Goal: Task Accomplishment & Management: Manage account settings

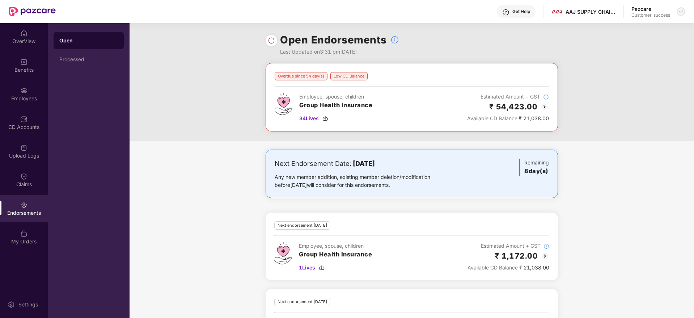
click at [680, 13] on img at bounding box center [681, 12] width 6 height 6
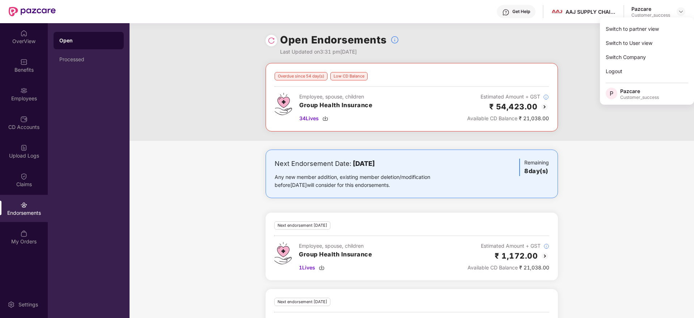
click at [274, 38] on img at bounding box center [271, 40] width 7 height 7
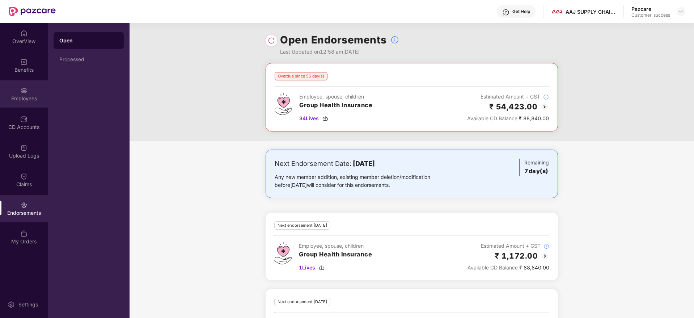
click at [25, 95] on div "Employees" at bounding box center [24, 98] width 48 height 7
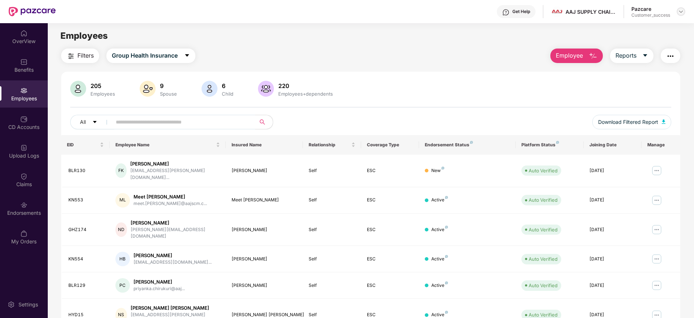
click at [683, 13] on img at bounding box center [681, 12] width 6 height 6
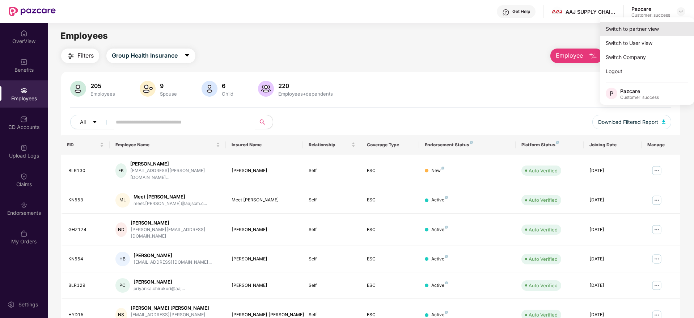
click at [662, 24] on div "Switch to partner view" at bounding box center [647, 29] width 94 height 14
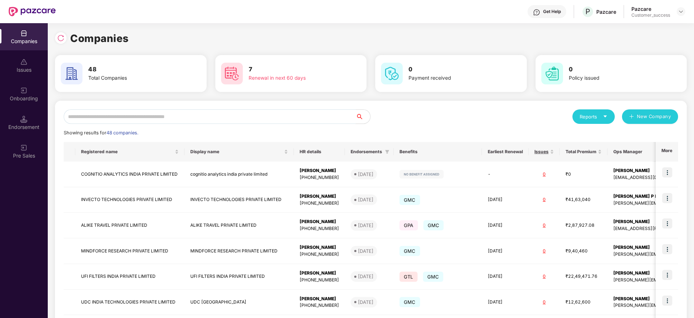
click at [205, 113] on input "text" at bounding box center [210, 116] width 292 height 14
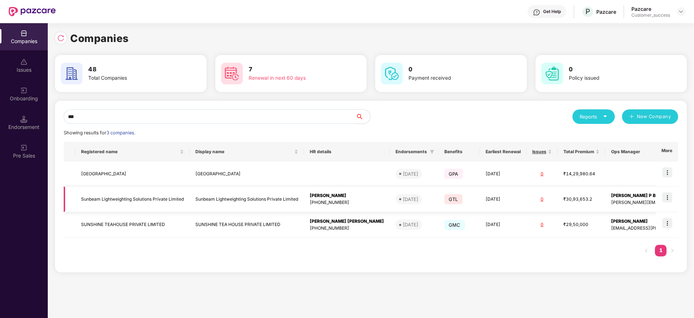
type input "***"
click at [670, 199] on img at bounding box center [667, 197] width 10 height 10
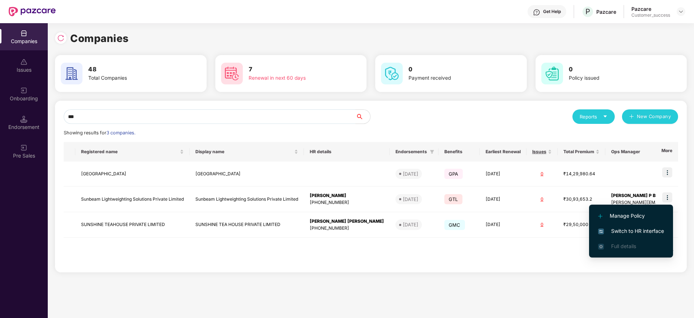
click at [634, 230] on span "Switch to HR interface" at bounding box center [631, 231] width 66 height 8
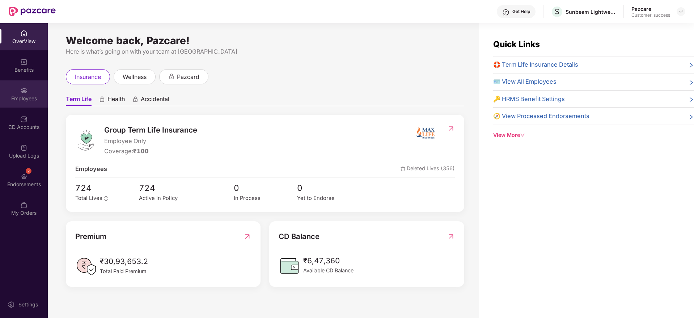
click at [21, 97] on div "Employees" at bounding box center [24, 98] width 48 height 7
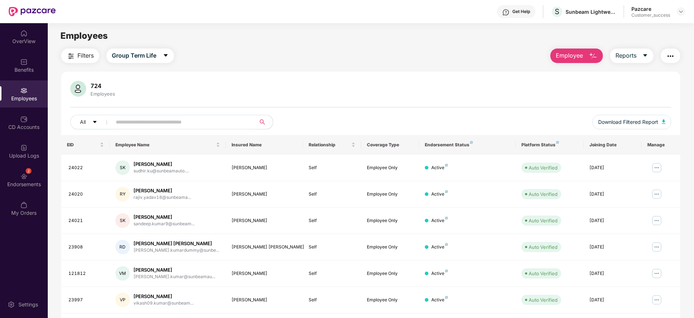
click at [90, 54] on span "Filters" at bounding box center [85, 55] width 16 height 9
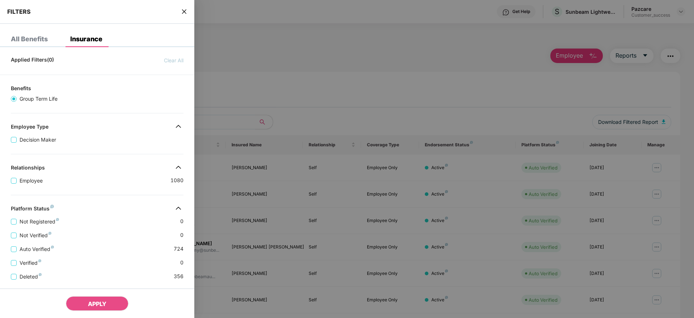
click at [104, 221] on div "Not Registered 0" at bounding box center [97, 219] width 173 height 14
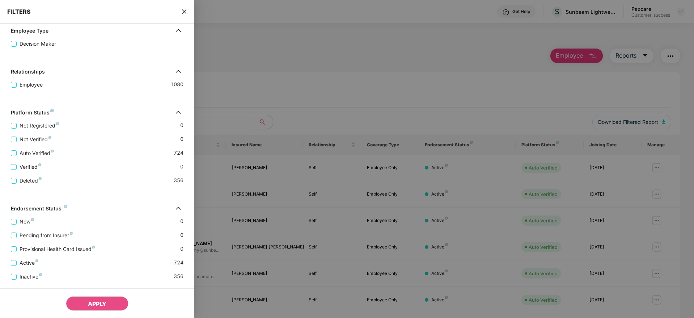
scroll to position [113, 0]
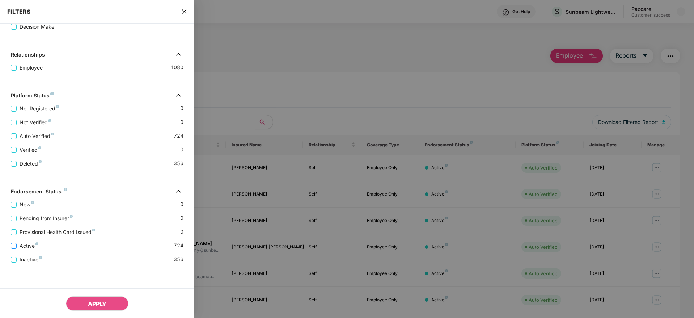
click at [21, 247] on span "Active" at bounding box center [29, 246] width 25 height 8
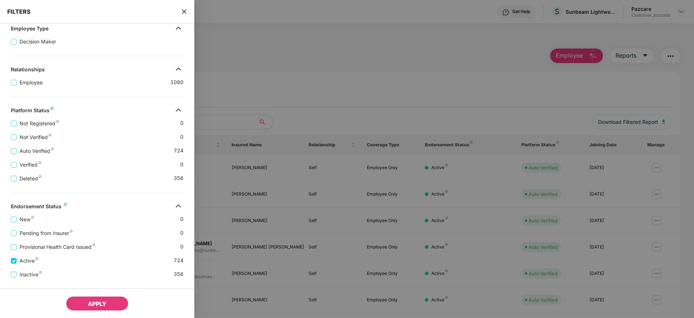
click at [97, 300] on span "APPLY" at bounding box center [97, 303] width 18 height 7
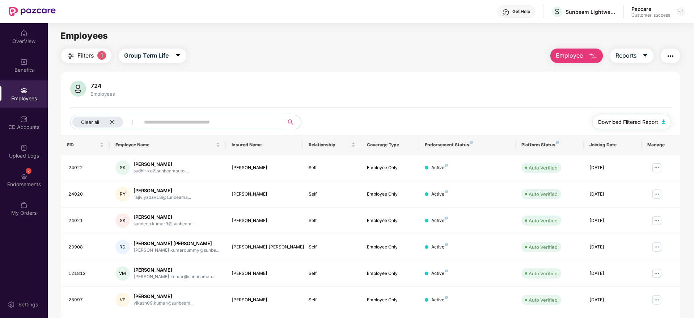
click at [627, 122] on span "Download Filtered Report" at bounding box center [628, 122] width 60 height 8
drag, startPoint x: 113, startPoint y: 120, endPoint x: 40, endPoint y: -47, distance: 182.7
click at [40, 0] on html "Get Help S Sunbeam Lightweighting Solutions Private Limited Pazcare Customer_su…" at bounding box center [347, 159] width 694 height 318
click at [111, 120] on icon "close" at bounding box center [112, 121] width 5 height 5
click at [567, 58] on span "Employee" at bounding box center [569, 55] width 27 height 9
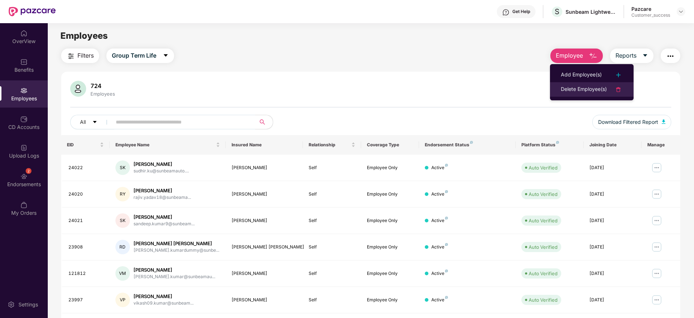
click at [576, 87] on div "Delete Employee(s)" at bounding box center [584, 89] width 46 height 9
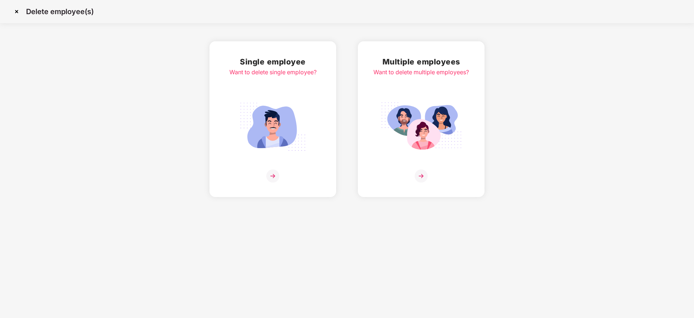
click at [423, 176] on img at bounding box center [421, 175] width 13 height 13
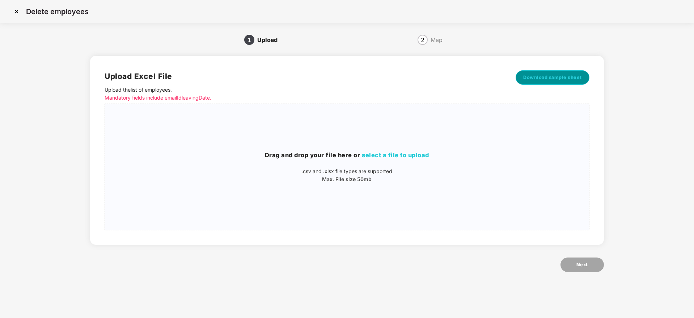
click at [545, 80] on span "Download sample sheet" at bounding box center [552, 77] width 59 height 7
click at [408, 155] on span "select a file to upload" at bounding box center [395, 154] width 67 height 7
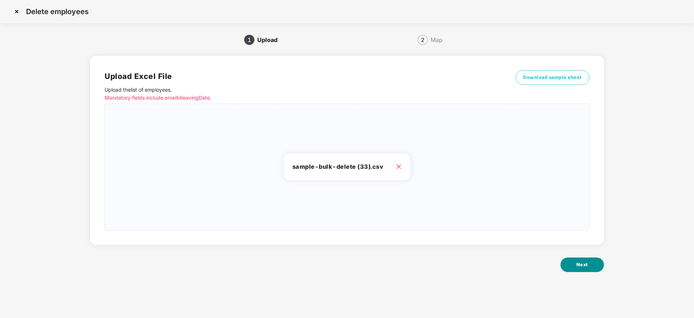
click at [589, 265] on button "Next" at bounding box center [582, 264] width 43 height 14
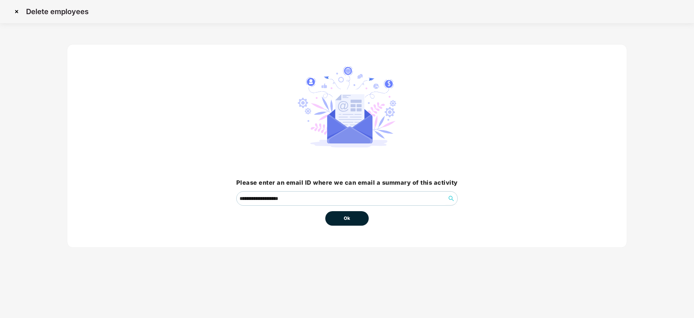
click at [355, 220] on button "Ok" at bounding box center [346, 218] width 43 height 14
click at [345, 218] on span "Ok" at bounding box center [347, 218] width 7 height 7
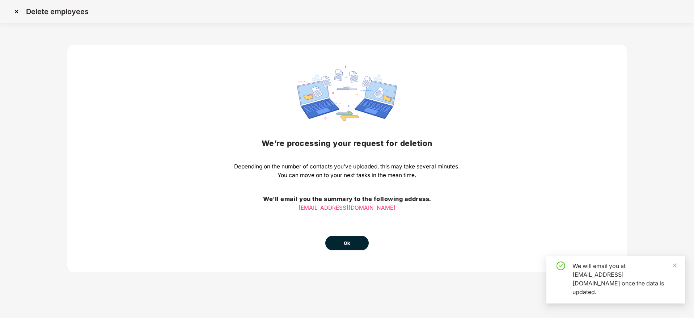
click at [343, 248] on button "Ok" at bounding box center [346, 243] width 43 height 14
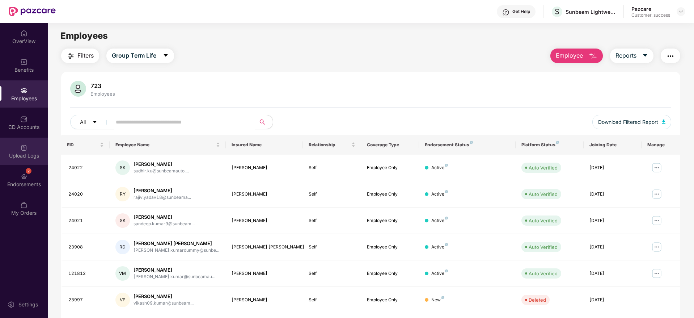
click at [28, 147] on div "Upload Logs" at bounding box center [24, 151] width 48 height 27
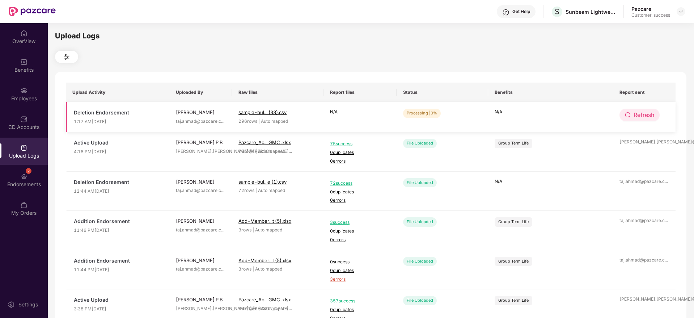
click at [642, 110] on button "Refresh" at bounding box center [640, 115] width 40 height 13
click at [642, 110] on button "Refresh" at bounding box center [640, 115] width 41 height 13
click at [639, 112] on span "Refresh" at bounding box center [644, 114] width 21 height 9
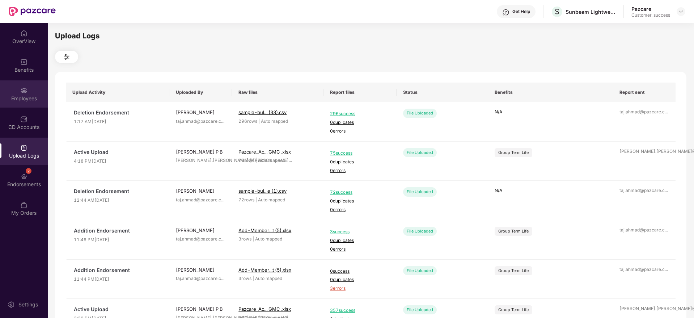
click at [17, 92] on div "Employees" at bounding box center [24, 93] width 48 height 27
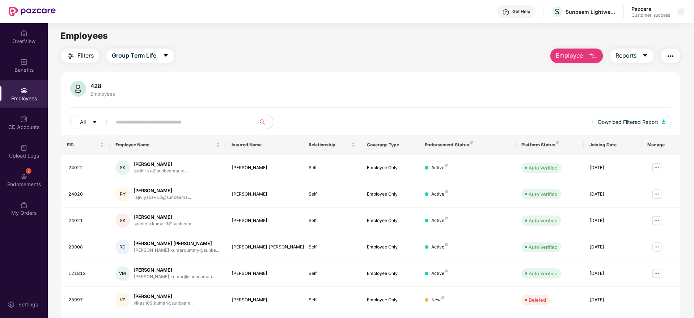
click at [577, 53] on span "Employee" at bounding box center [569, 55] width 27 height 9
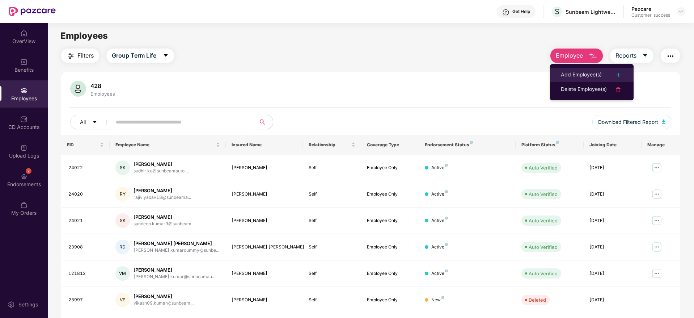
click at [576, 72] on div "Add Employee(s)" at bounding box center [581, 75] width 41 height 9
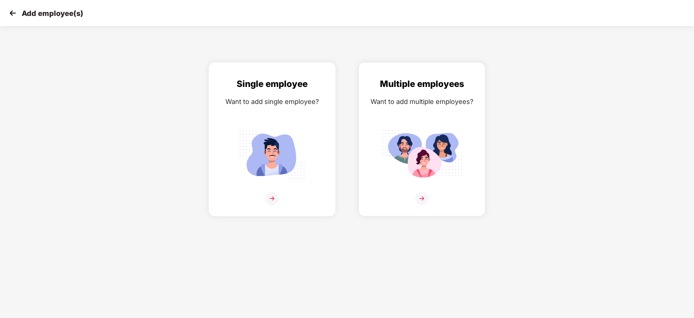
click at [267, 196] on img at bounding box center [272, 198] width 13 height 13
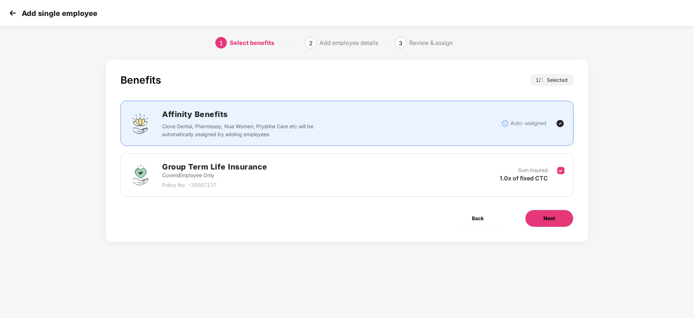
click at [545, 220] on span "Next" at bounding box center [550, 218] width 12 height 8
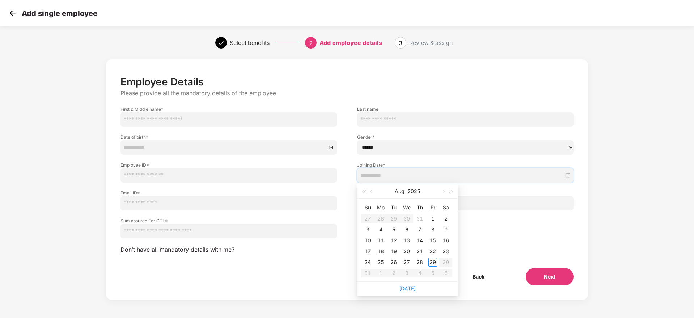
click at [453, 177] on input at bounding box center [462, 175] width 203 height 8
click at [369, 188] on button "button" at bounding box center [372, 191] width 8 height 14
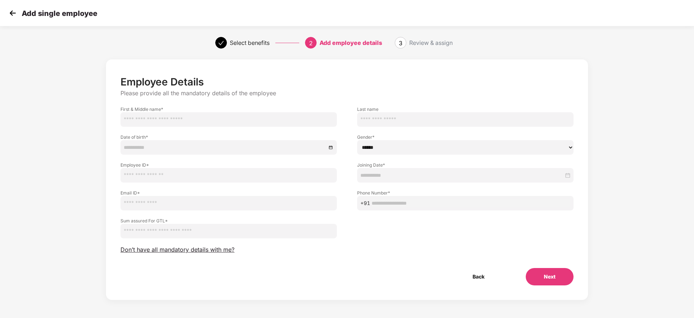
click at [12, 13] on img at bounding box center [12, 13] width 11 height 11
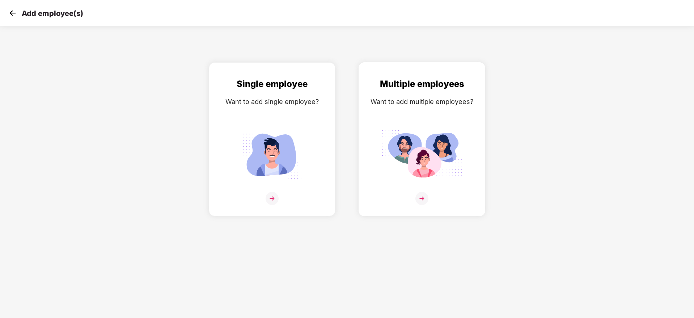
click at [422, 199] on img at bounding box center [422, 198] width 13 height 13
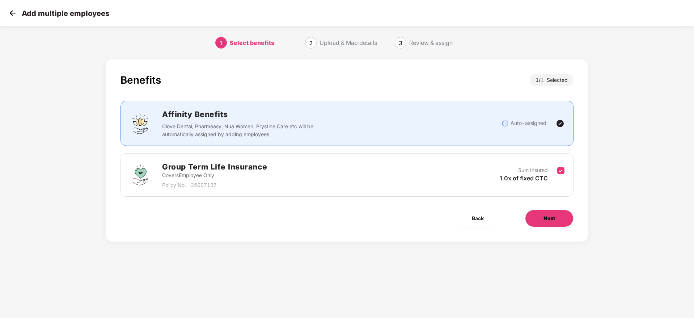
click at [555, 214] on span "Next" at bounding box center [550, 218] width 12 height 8
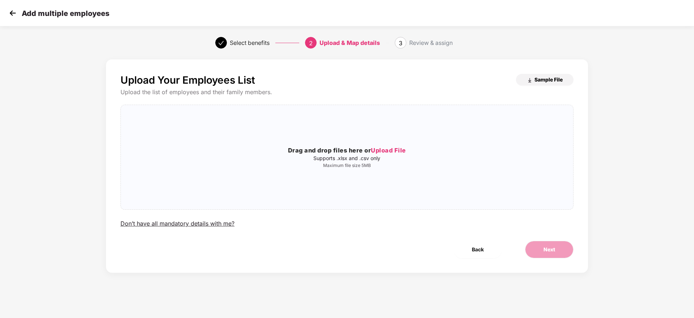
click at [545, 79] on span "Sample File" at bounding box center [549, 79] width 28 height 7
click at [394, 153] on span "Upload File" at bounding box center [388, 150] width 35 height 7
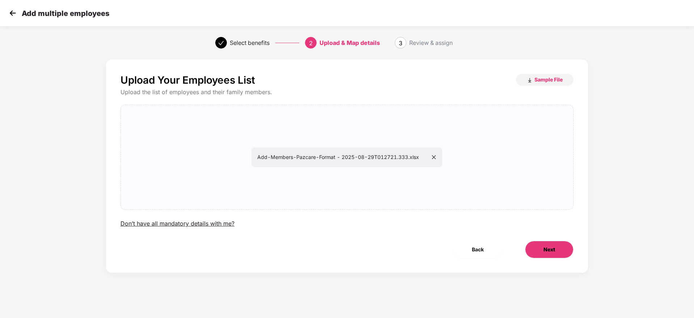
click at [539, 244] on button "Next" at bounding box center [549, 249] width 49 height 17
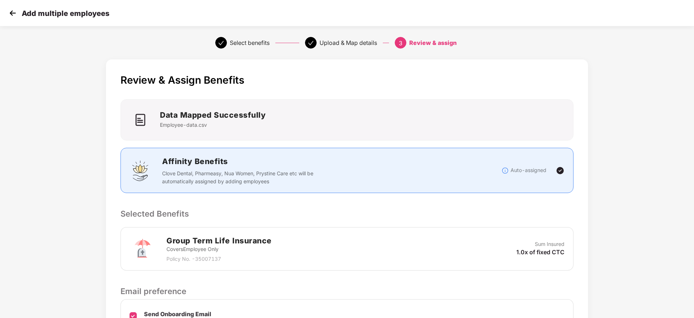
click at [473, 205] on div "Review & Assign Benefits Data Mapped Successfully Employee-data.csv Affinity Be…" at bounding box center [347, 222] width 482 height 326
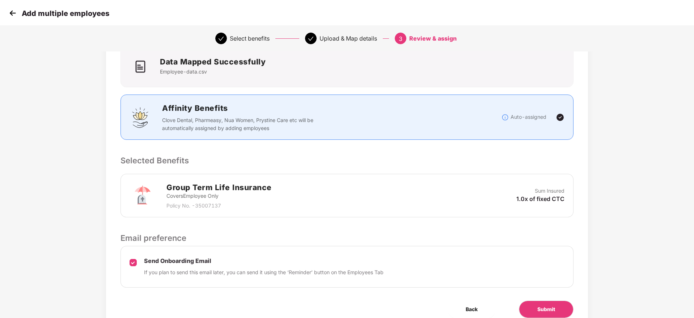
scroll to position [86, 0]
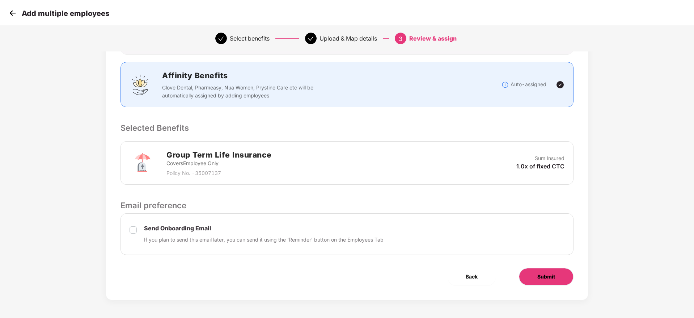
click at [541, 275] on span "Submit" at bounding box center [546, 277] width 18 height 8
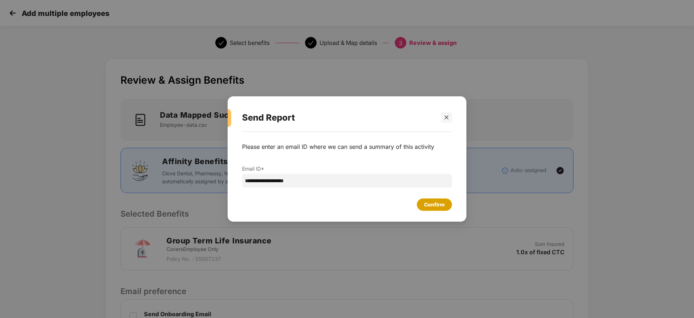
click at [431, 202] on div "Confirm" at bounding box center [434, 205] width 21 height 8
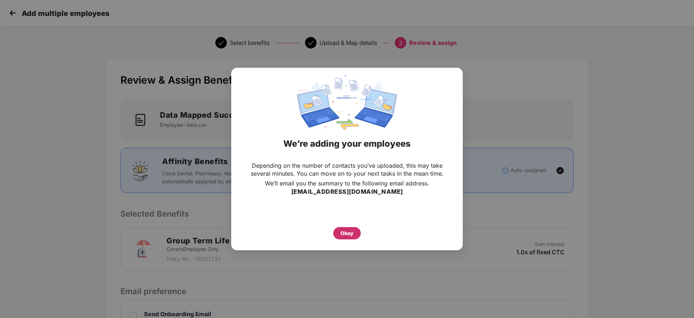
click at [346, 233] on div "Okay" at bounding box center [347, 233] width 13 height 8
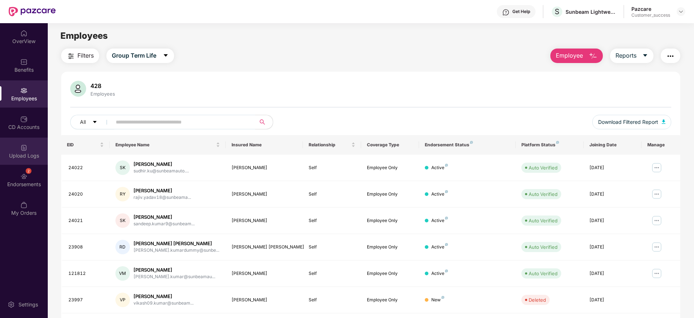
click at [20, 147] on img at bounding box center [23, 147] width 7 height 7
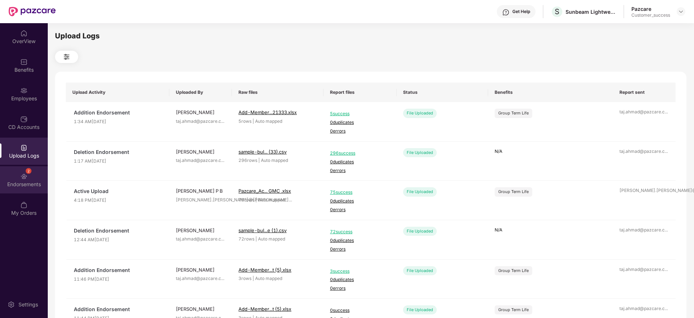
click at [21, 181] on div "Endorsements" at bounding box center [24, 184] width 48 height 7
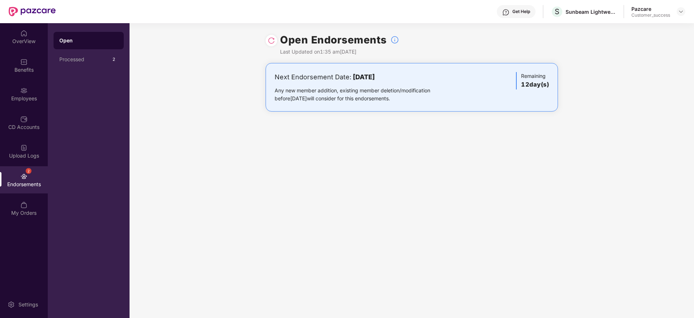
click at [274, 43] on img at bounding box center [271, 40] width 7 height 7
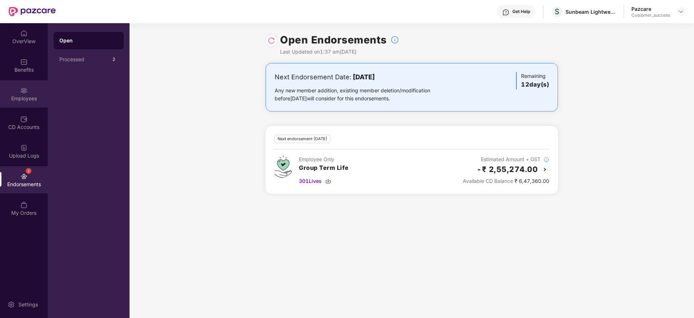
click at [26, 92] on img at bounding box center [23, 90] width 7 height 7
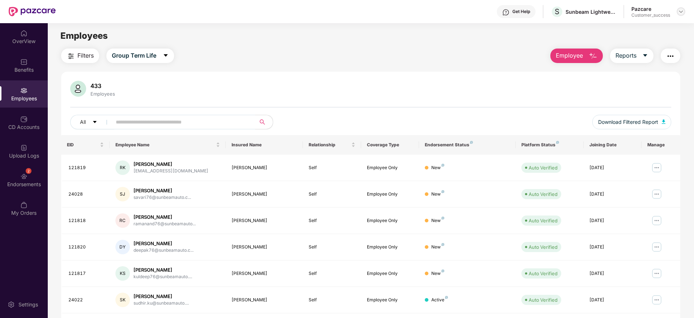
click at [680, 11] on img at bounding box center [681, 12] width 6 height 6
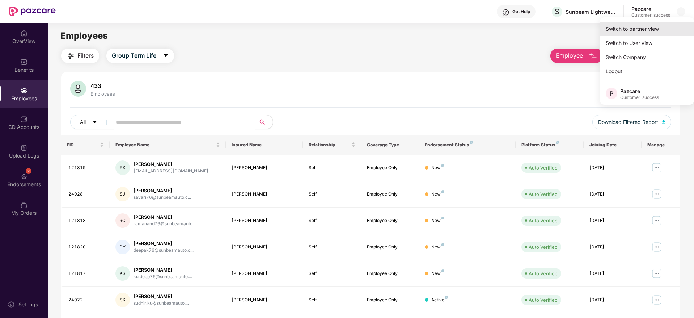
click at [653, 25] on div "Switch to partner view" at bounding box center [647, 29] width 94 height 14
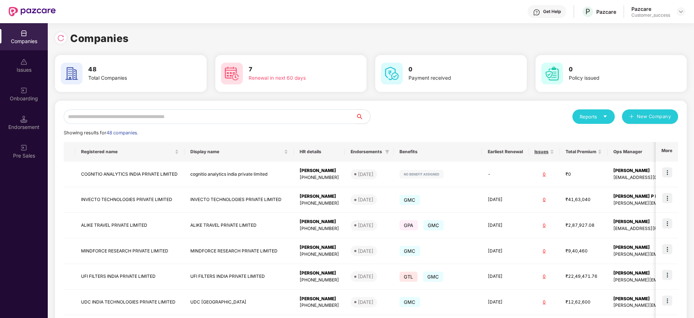
click at [197, 113] on input "text" at bounding box center [210, 116] width 292 height 14
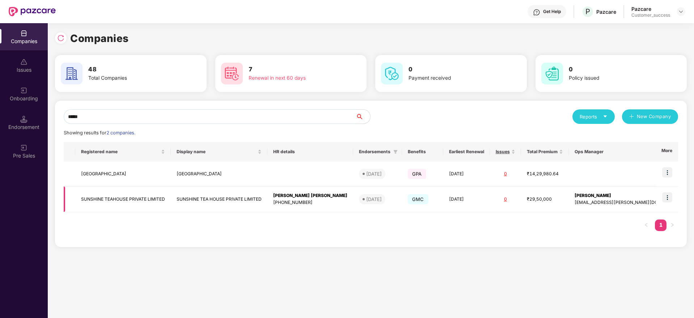
type input "*****"
click at [669, 196] on img at bounding box center [667, 197] width 10 height 10
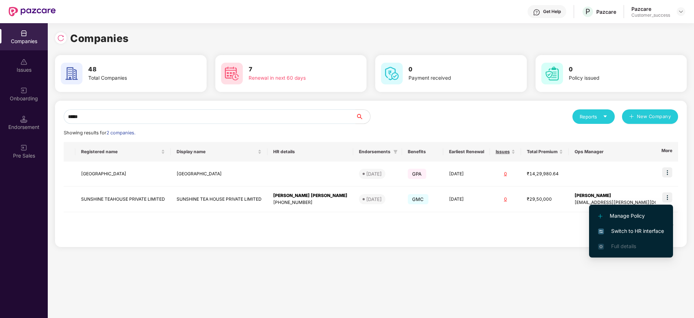
click at [624, 230] on span "Switch to HR interface" at bounding box center [631, 231] width 66 height 8
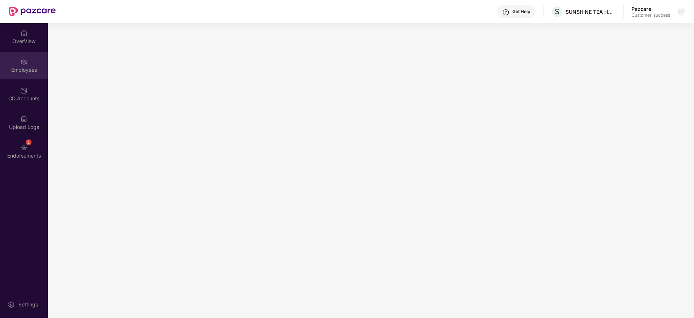
click at [23, 64] on img at bounding box center [23, 61] width 7 height 7
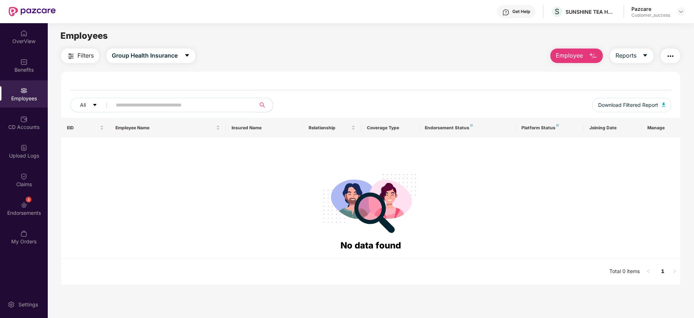
click at [140, 110] on input "text" at bounding box center [181, 105] width 130 height 11
paste input "*******"
type input "*******"
click at [29, 64] on div "Benefits" at bounding box center [24, 65] width 48 height 27
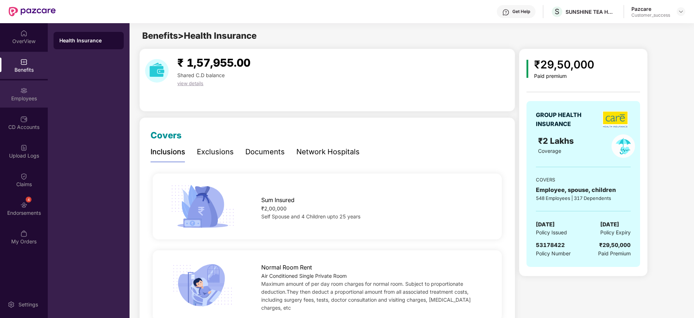
click at [31, 96] on div "Employees" at bounding box center [24, 98] width 48 height 7
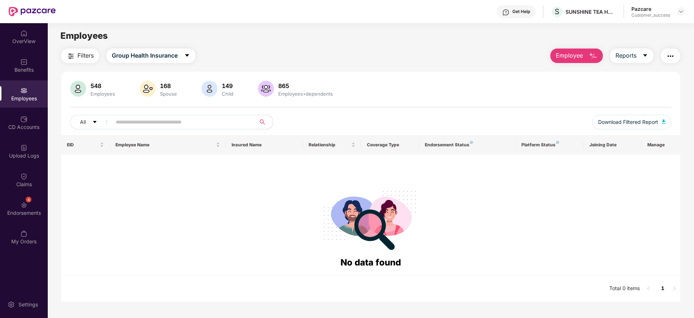
click at [162, 122] on input "text" at bounding box center [181, 122] width 130 height 11
click at [161, 59] on span "Group Health Insurance" at bounding box center [145, 55] width 66 height 9
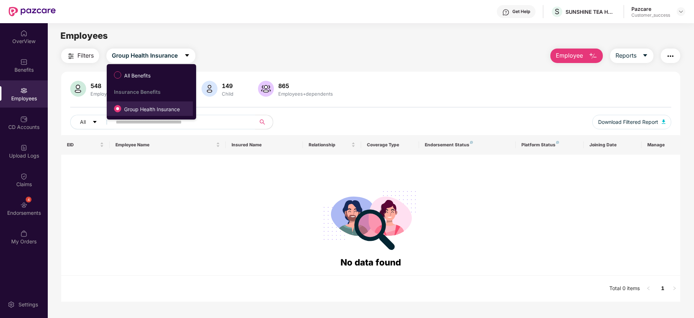
click at [135, 108] on span "Group Health Insurance" at bounding box center [152, 109] width 62 height 8
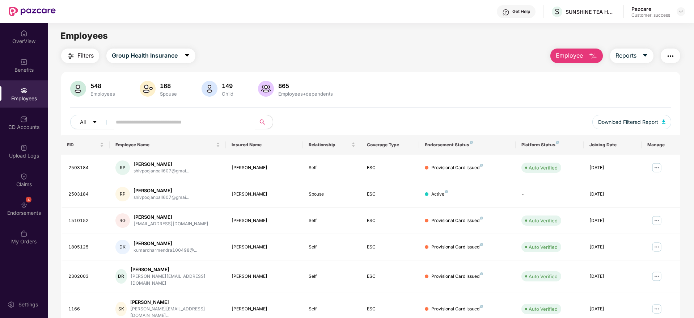
click at [152, 122] on input "text" at bounding box center [181, 122] width 130 height 11
paste input "*******"
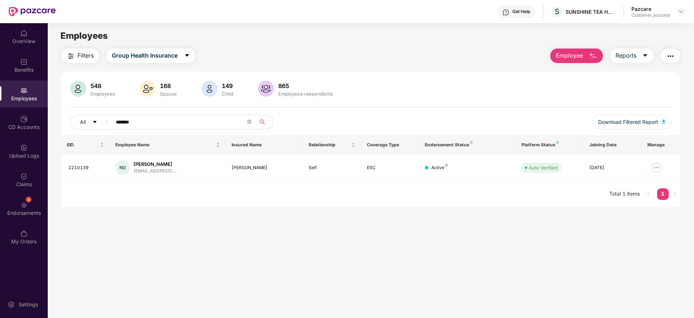
type input "*******"
click at [679, 14] on img at bounding box center [681, 12] width 6 height 6
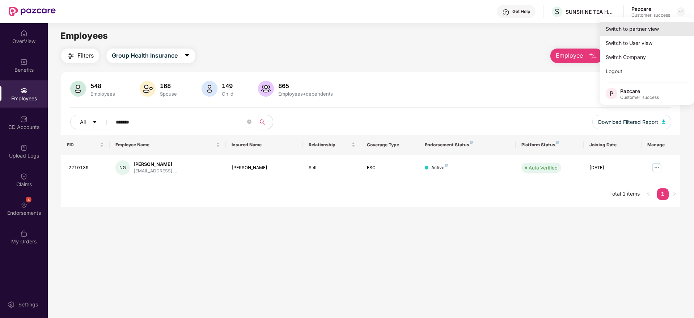
click at [648, 29] on div "Switch to partner view" at bounding box center [647, 29] width 94 height 14
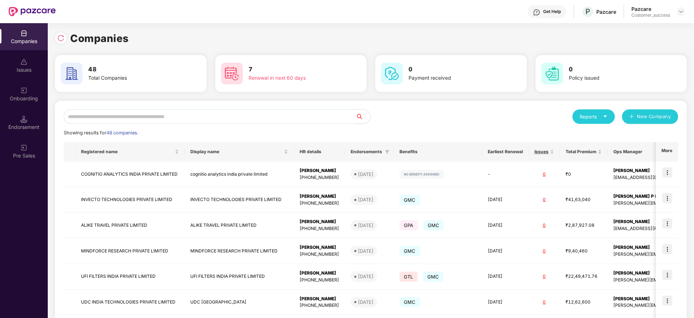
click at [184, 118] on input "text" at bounding box center [210, 116] width 292 height 14
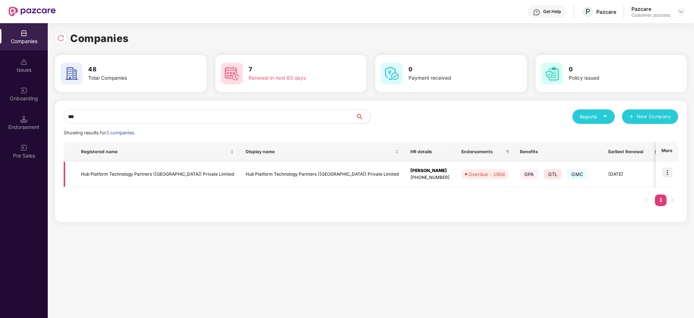
type input "***"
click at [670, 170] on img at bounding box center [667, 172] width 10 height 10
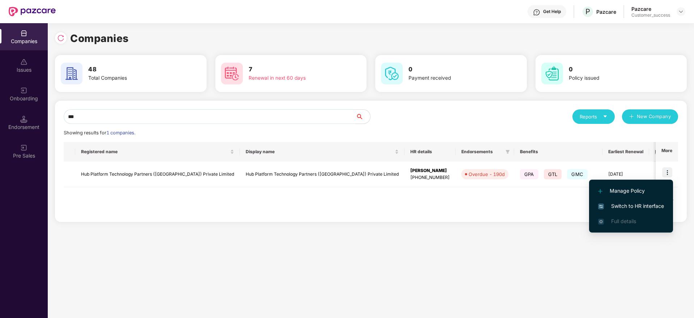
click at [646, 204] on span "Switch to HR interface" at bounding box center [631, 206] width 66 height 8
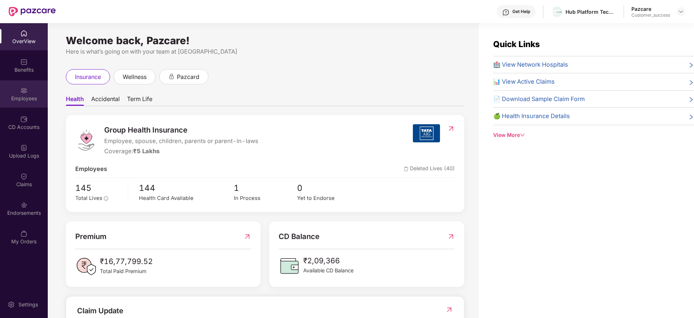
click at [24, 88] on img at bounding box center [23, 90] width 7 height 7
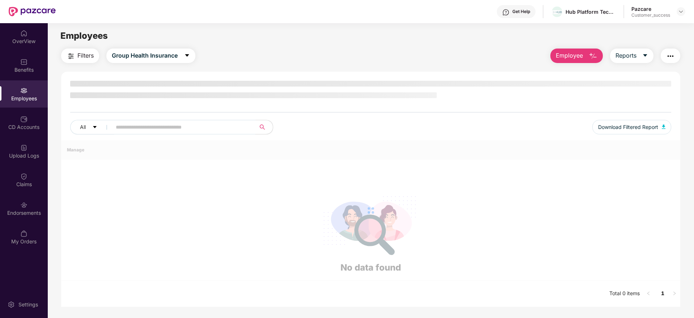
click at [147, 126] on input "text" at bounding box center [181, 127] width 130 height 11
paste input "**********"
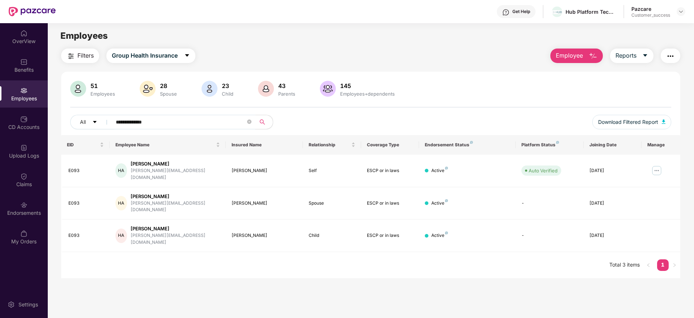
type input "**********"
click at [655, 166] on img at bounding box center [657, 171] width 12 height 12
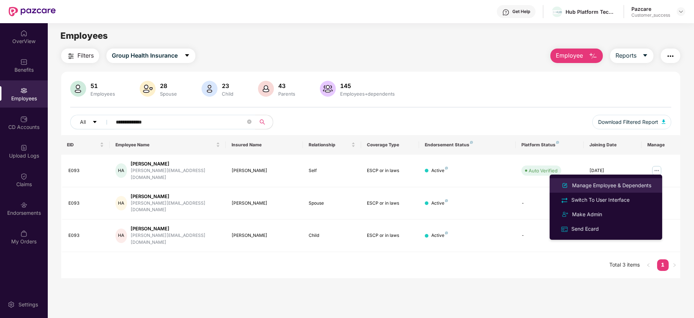
click at [623, 184] on div "Manage Employee & Dependents" at bounding box center [612, 185] width 82 height 8
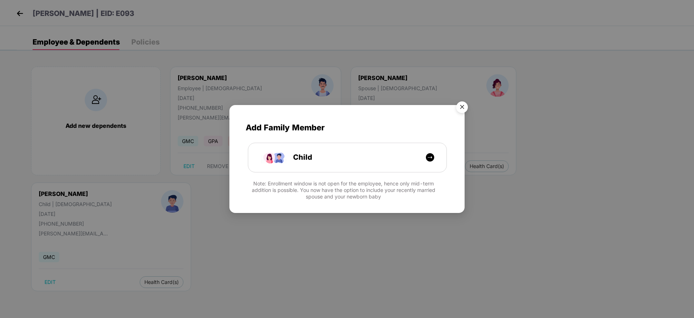
click at [459, 102] on img "Close" at bounding box center [462, 108] width 20 height 20
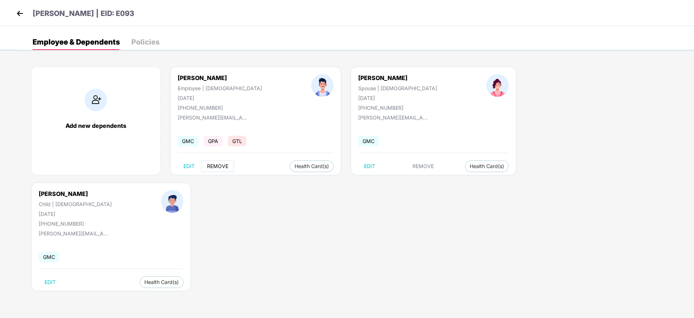
click at [218, 161] on button "REMOVE" at bounding box center [217, 166] width 33 height 12
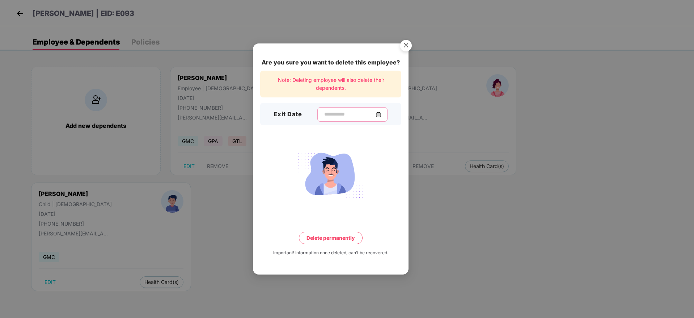
click at [324, 118] on input at bounding box center [350, 114] width 52 height 8
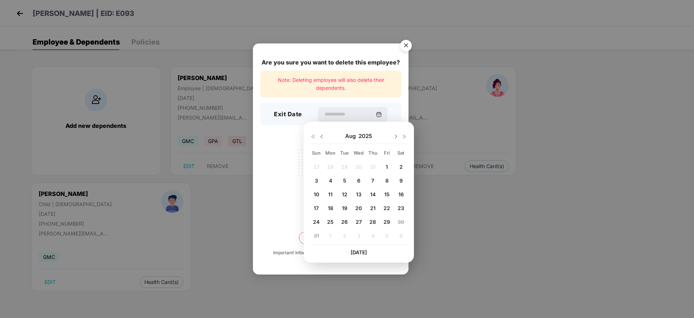
click at [371, 192] on span "14" at bounding box center [372, 194] width 5 height 6
type input "**********"
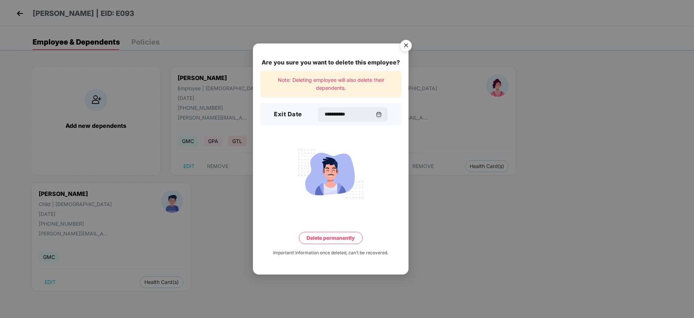
click at [332, 236] on button "Delete permanently" at bounding box center [331, 238] width 64 height 12
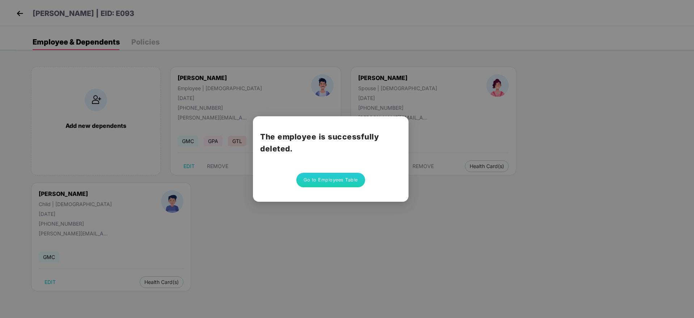
click at [317, 176] on button "Go to Employees Table" at bounding box center [330, 180] width 69 height 14
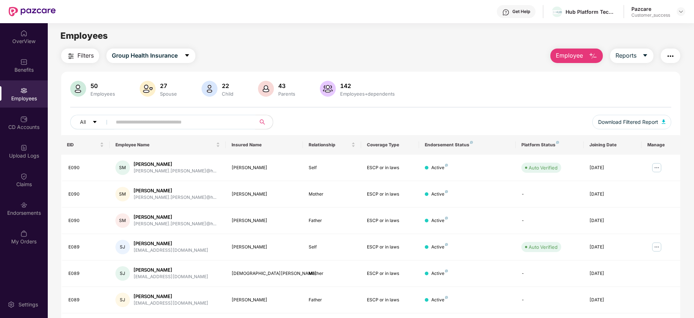
click at [153, 121] on input "text" at bounding box center [181, 122] width 130 height 11
paste input "**********"
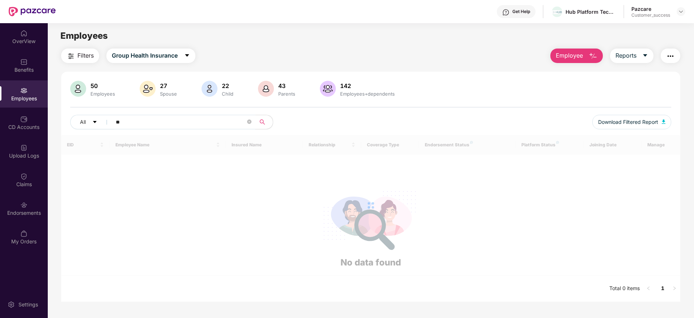
type input "*"
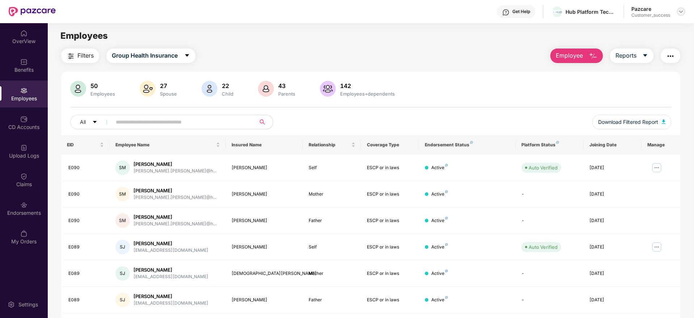
click at [679, 10] on img at bounding box center [681, 12] width 6 height 6
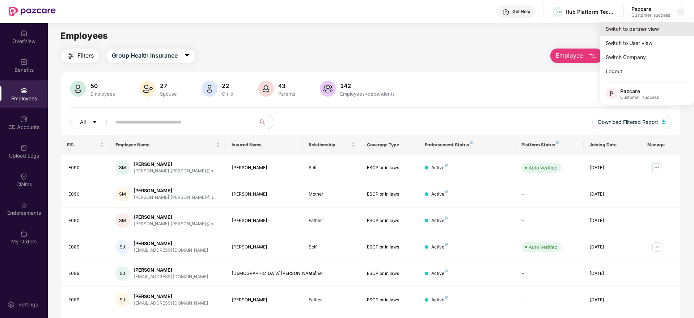
click at [648, 26] on div "Switch to partner view" at bounding box center [647, 29] width 94 height 14
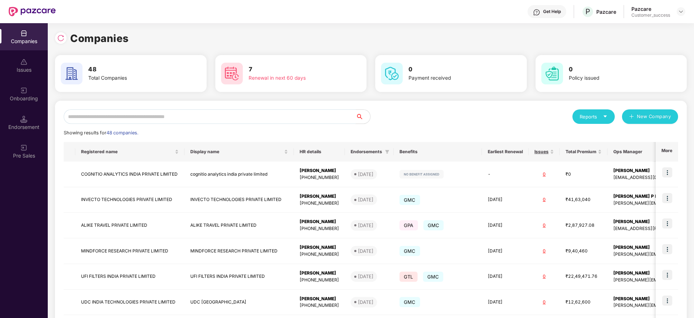
click at [232, 119] on input "text" at bounding box center [210, 116] width 292 height 14
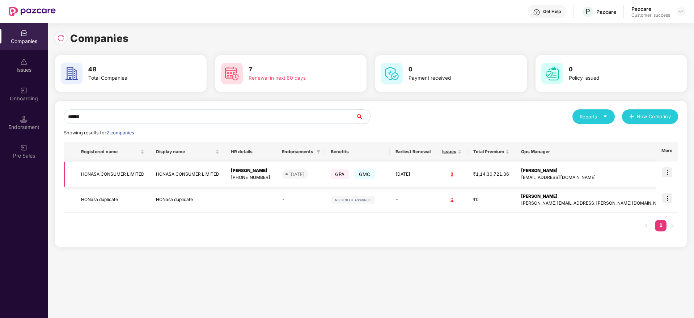
type input "******"
click at [671, 173] on img at bounding box center [667, 172] width 10 height 10
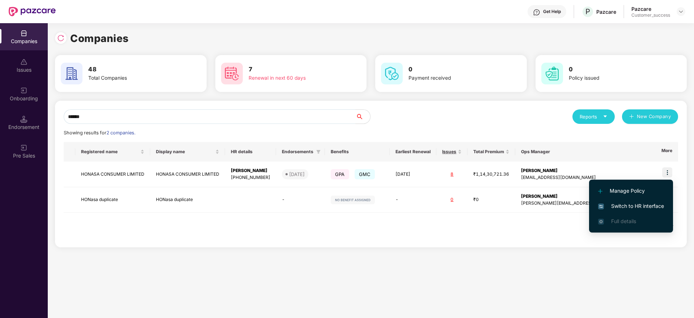
click at [616, 204] on span "Switch to HR interface" at bounding box center [631, 206] width 66 height 8
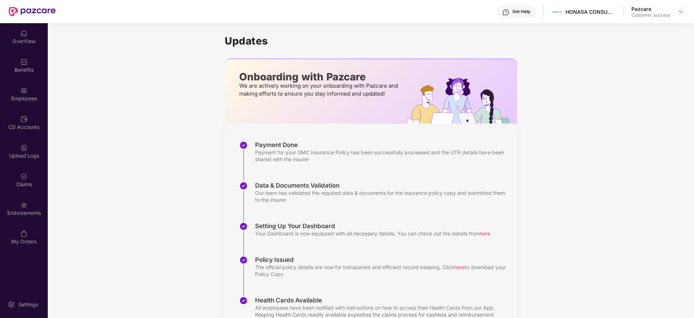
click at [17, 91] on div "Employees" at bounding box center [24, 93] width 48 height 27
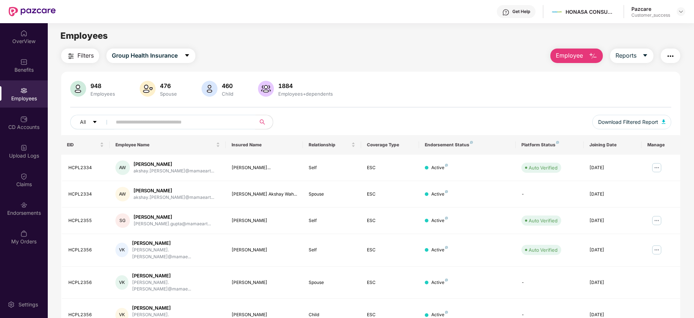
click at [134, 117] on input "text" at bounding box center [181, 122] width 130 height 11
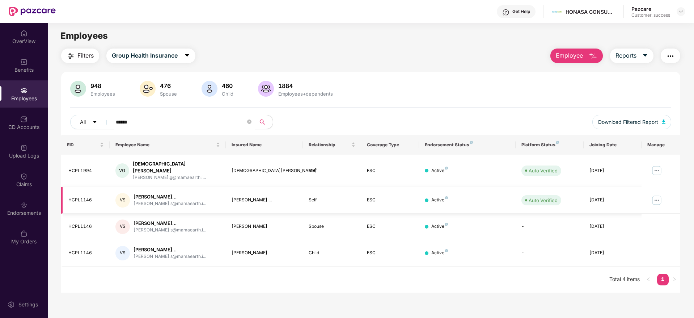
type input "******"
click at [658, 194] on img at bounding box center [657, 200] width 12 height 12
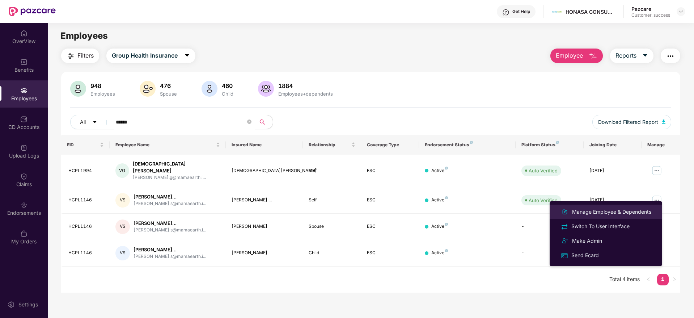
click at [619, 212] on div "Manage Employee & Dependents" at bounding box center [612, 212] width 82 height 8
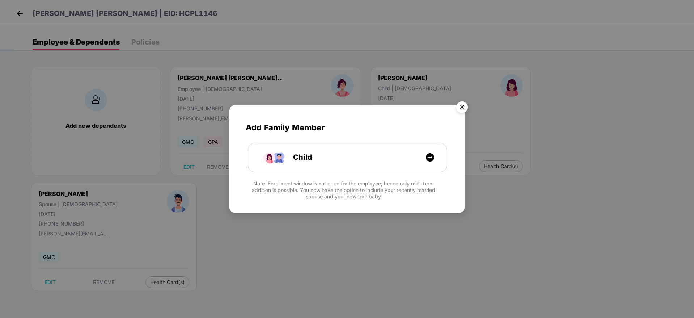
click at [465, 108] on img "Close" at bounding box center [462, 108] width 20 height 20
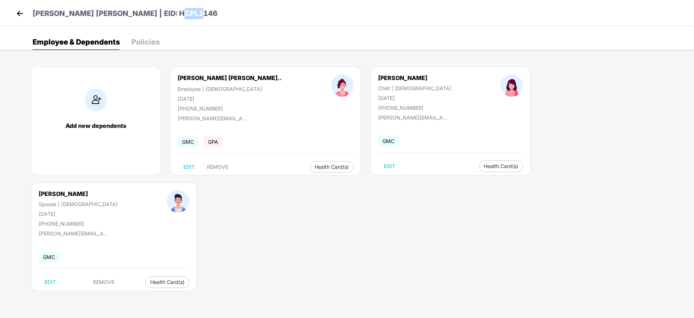
drag, startPoint x: 193, startPoint y: 15, endPoint x: 168, endPoint y: 13, distance: 24.7
click at [168, 13] on div "[PERSON_NAME] [PERSON_NAME] | EID: HCPL1146" at bounding box center [347, 13] width 694 height 26
copy p "1146"
click at [438, 181] on span "Health Insurance(ESC)" at bounding box center [448, 181] width 63 height 8
